Goal: Find specific page/section: Find specific page/section

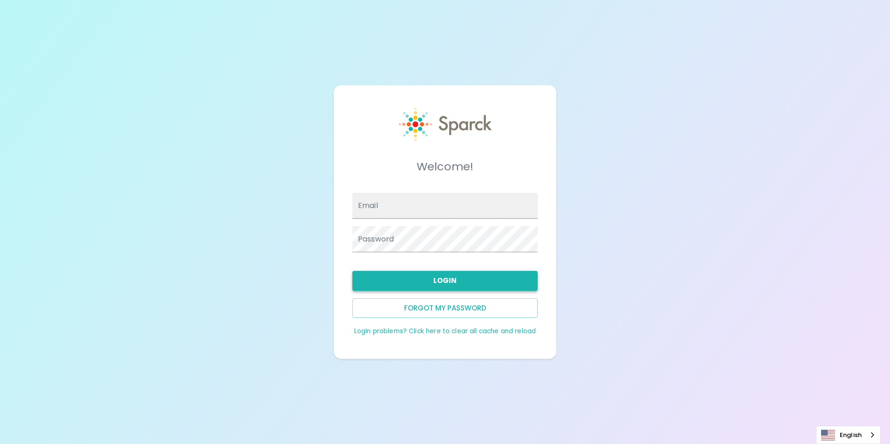
type input "[EMAIL_ADDRESS][DOMAIN_NAME]"
click at [427, 279] on button "Login" at bounding box center [444, 281] width 185 height 20
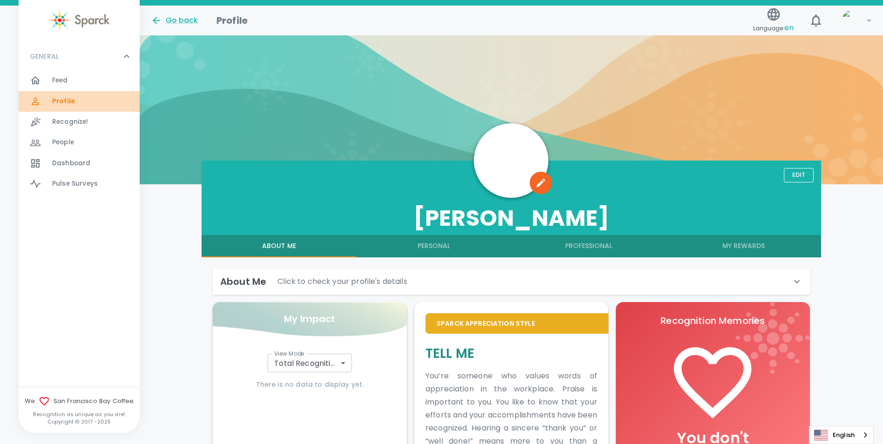
click at [67, 102] on span "Profile" at bounding box center [63, 101] width 23 height 9
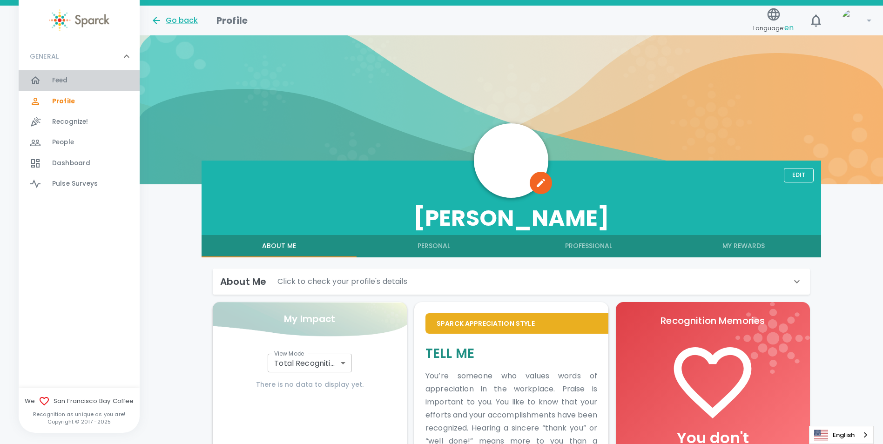
click at [69, 80] on div "Feed 0" at bounding box center [96, 80] width 88 height 13
